Goal: Browse casually

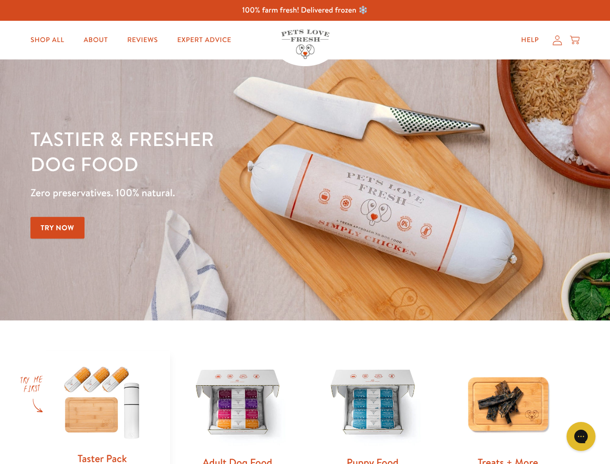
click at [305, 232] on div "Tastier & fresher dog food Zero preservatives. 100% natural. Try Now" at bounding box center [213, 189] width 366 height 127
click at [581, 436] on icon "Gorgias live chat" at bounding box center [580, 435] width 9 height 9
